Goal: Task Accomplishment & Management: Manage account settings

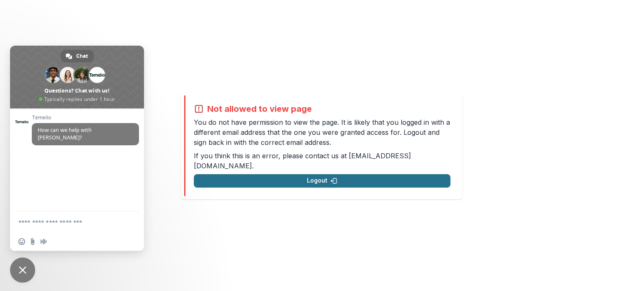
click at [290, 177] on button "Logout" at bounding box center [322, 180] width 257 height 13
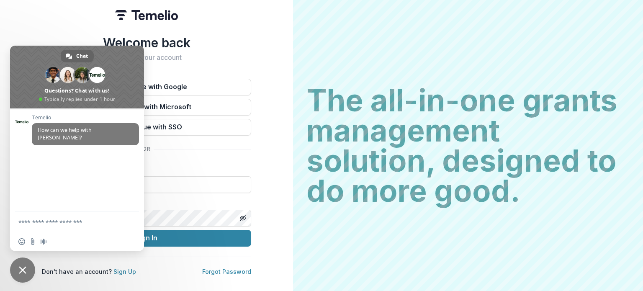
click at [288, 151] on div "Welcome back Sign into your account Continue with Google Continue with Microsof…" at bounding box center [146, 145] width 293 height 291
click at [284, 150] on div "Welcome back Sign into your account Continue with Google Continue with Microsof…" at bounding box center [146, 145] width 293 height 291
click at [35, 29] on div "Welcome back Sign into your account Continue with Google Continue with Microsof…" at bounding box center [146, 145] width 293 height 291
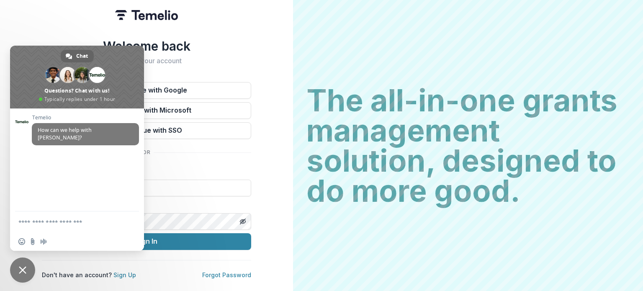
click at [21, 271] on span "Close chat" at bounding box center [23, 270] width 8 height 8
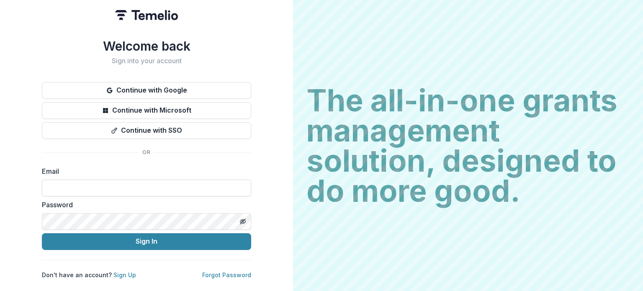
click at [69, 187] on input at bounding box center [146, 188] width 209 height 17
type input "**********"
click at [42, 233] on button "Sign In" at bounding box center [146, 241] width 209 height 17
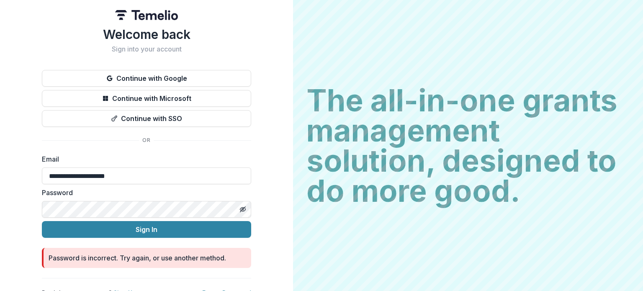
click at [276, 239] on div "**********" at bounding box center [146, 148] width 293 height 297
click at [42, 221] on button "Sign In" at bounding box center [146, 229] width 209 height 17
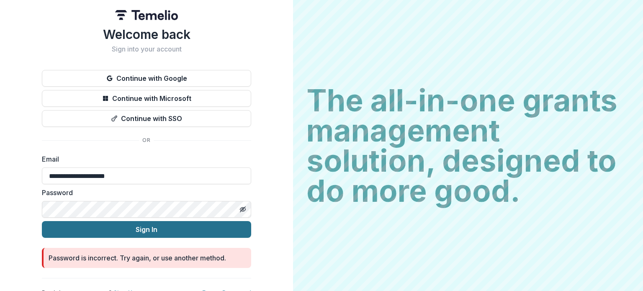
click at [202, 232] on button "Sign In" at bounding box center [146, 229] width 209 height 17
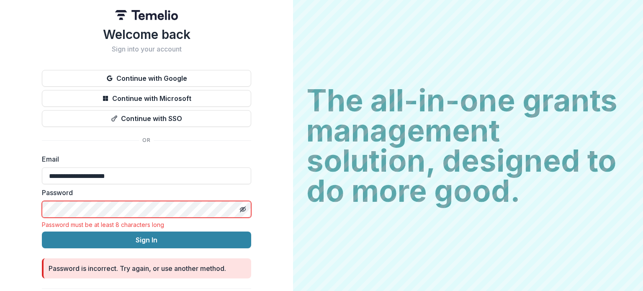
click at [261, 231] on div "**********" at bounding box center [146, 154] width 293 height 308
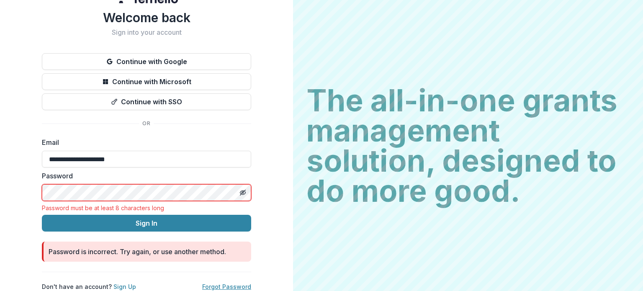
drag, startPoint x: 231, startPoint y: 278, endPoint x: 248, endPoint y: 277, distance: 16.7
click at [231, 283] on link "Forgot Password" at bounding box center [226, 286] width 49 height 7
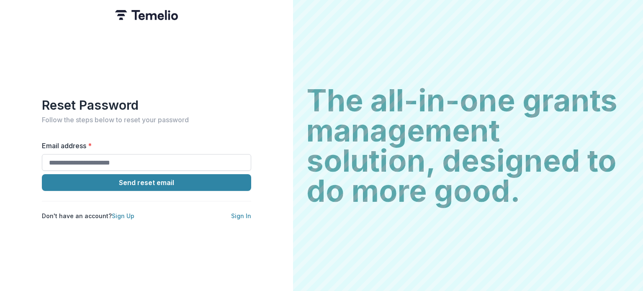
click at [66, 157] on input "Email address *" at bounding box center [146, 162] width 209 height 17
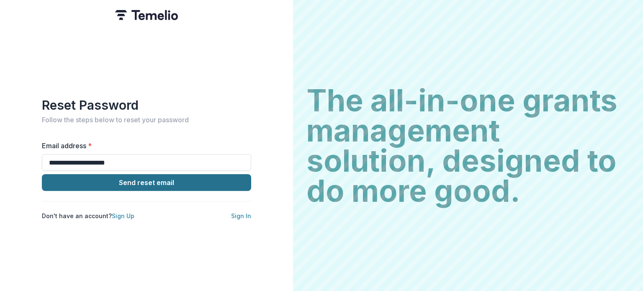
type input "**********"
click at [69, 176] on button "Send reset email" at bounding box center [146, 182] width 209 height 17
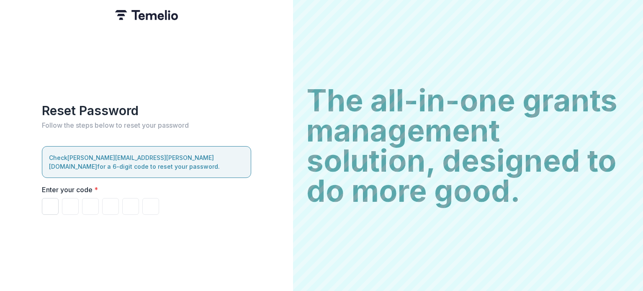
click at [44, 207] on input "Please enter your pin code" at bounding box center [50, 206] width 17 height 17
type input "*"
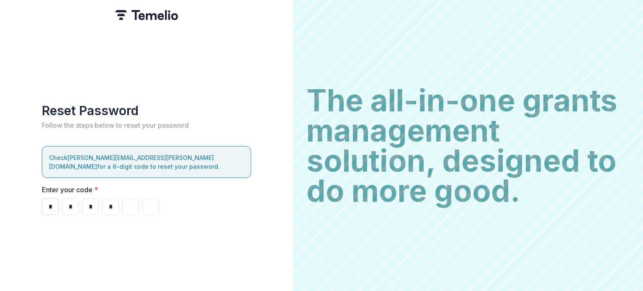
type input "*"
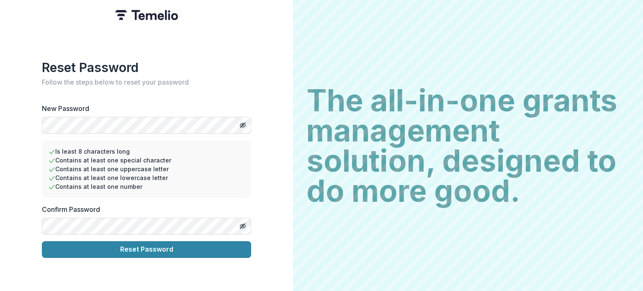
click at [279, 161] on div "Reset Password Follow the steps below to reset your password New Password Is le…" at bounding box center [146, 145] width 293 height 291
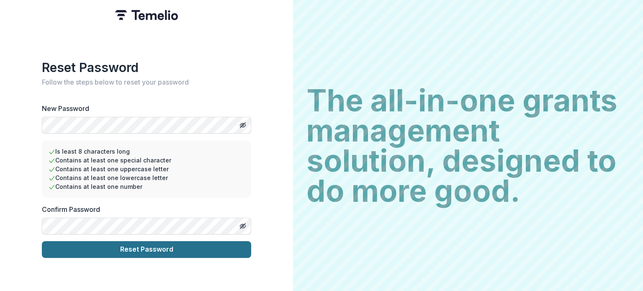
click at [194, 250] on button "Reset Password" at bounding box center [146, 249] width 209 height 17
